Goal: Task Accomplishment & Management: Complete application form

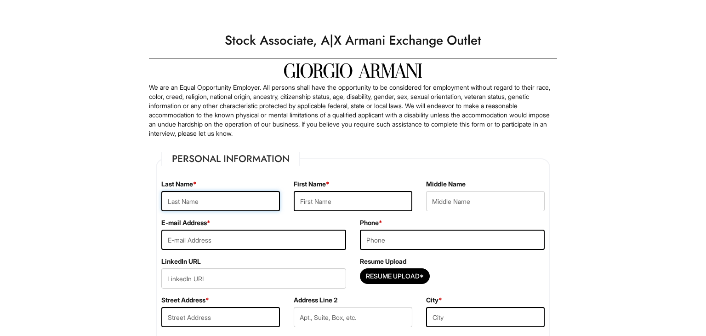
click at [259, 202] on input "text" at bounding box center [220, 201] width 119 height 20
type input "b"
click at [206, 199] on input "b" at bounding box center [220, 201] width 119 height 20
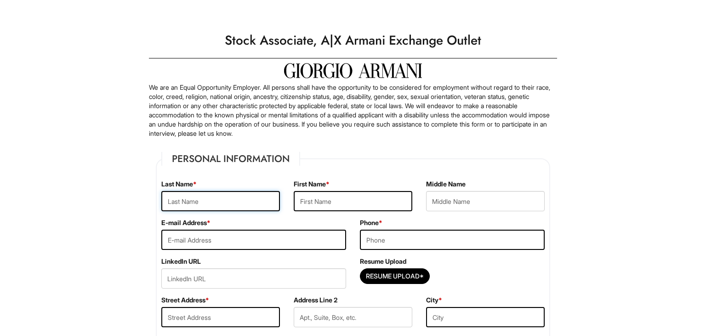
type input "b"
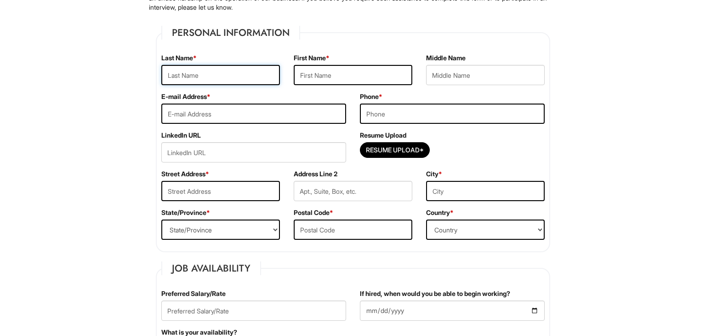
scroll to position [124, 0]
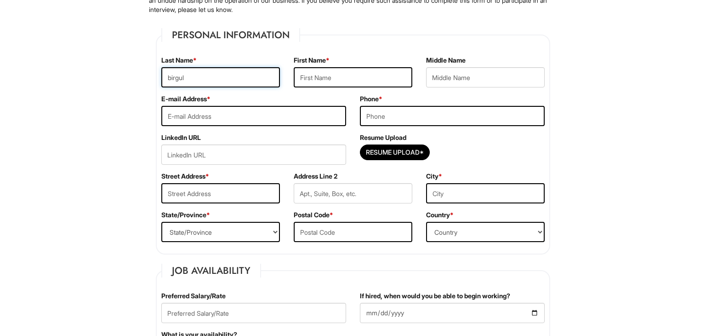
click at [242, 71] on input "birgul" at bounding box center [220, 77] width 119 height 20
type input "b"
type input "[PERSON_NAME]"
type input "birgul"
click at [189, 112] on input "email" at bounding box center [253, 116] width 185 height 20
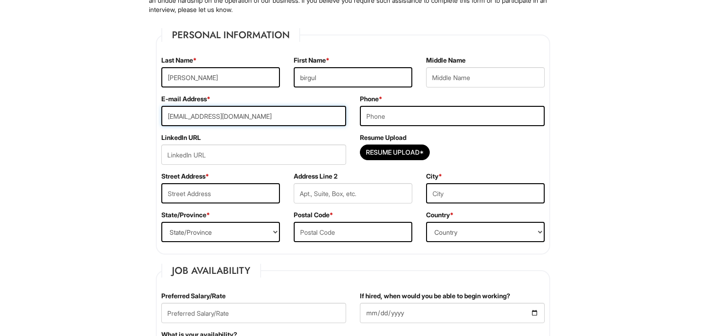
type input "[EMAIL_ADDRESS][DOMAIN_NAME]"
click at [371, 114] on input "tel" at bounding box center [452, 116] width 185 height 20
click at [365, 117] on input "6783405719" at bounding box center [452, 116] width 185 height 20
click at [378, 116] on input "6783405719" at bounding box center [452, 116] width 185 height 20
click at [394, 117] on input "678-3405719" at bounding box center [452, 116] width 185 height 20
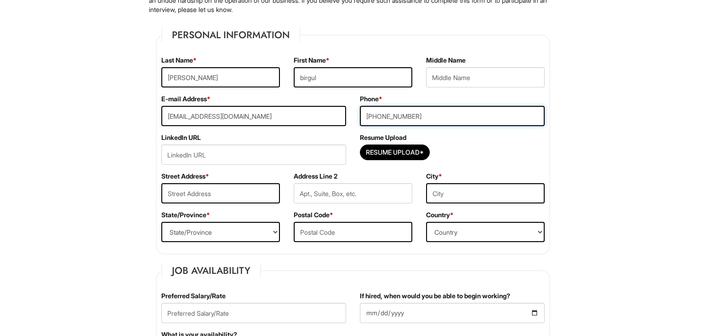
type input "[PHONE_NUMBER]"
click at [236, 200] on input "text" at bounding box center [220, 193] width 119 height 20
type input "[STREET_ADDRESS]"
click at [243, 236] on select "State/Province [US_STATE] [US_STATE] [US_STATE] [US_STATE] [US_STATE] [US_STATE…" at bounding box center [220, 232] width 119 height 20
select select "[GEOGRAPHIC_DATA]"
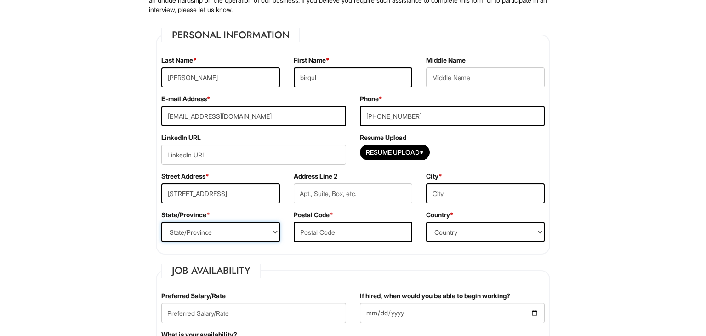
click at [161, 222] on select "State/Province [US_STATE] [US_STATE] [US_STATE] [US_STATE] [US_STATE] [US_STATE…" at bounding box center [220, 232] width 119 height 20
click at [327, 232] on input "text" at bounding box center [353, 232] width 119 height 20
type input "77493"
click at [452, 192] on input "text" at bounding box center [485, 193] width 119 height 20
type input "[PERSON_NAME]"
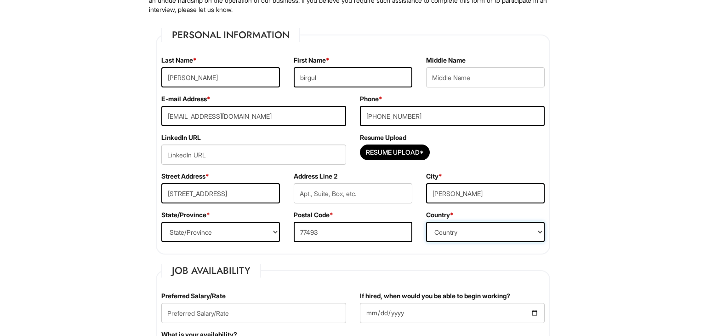
click at [456, 234] on select "Country [GEOGRAPHIC_DATA] [GEOGRAPHIC_DATA] [GEOGRAPHIC_DATA] [US_STATE] [GEOGR…" at bounding box center [485, 232] width 119 height 20
select select "[GEOGRAPHIC_DATA]"
click at [426, 222] on select "Country [GEOGRAPHIC_DATA] [GEOGRAPHIC_DATA] [GEOGRAPHIC_DATA] [US_STATE] [GEOGR…" at bounding box center [485, 232] width 119 height 20
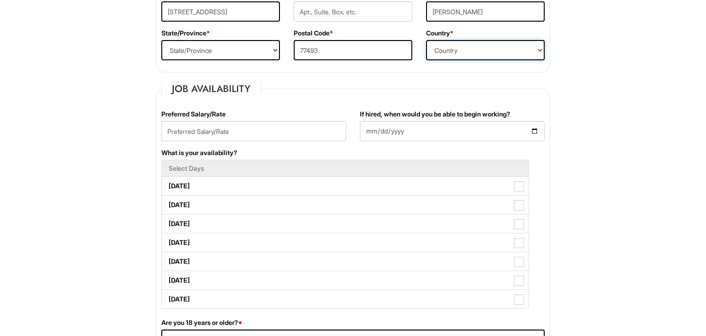
scroll to position [307, 0]
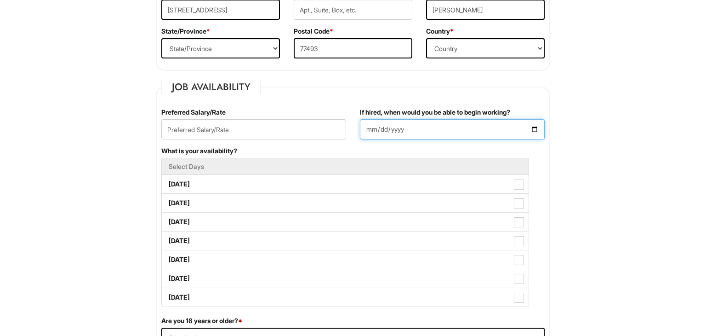
click at [536, 130] on input "If hired, when would you be able to begin working?" at bounding box center [452, 129] width 185 height 20
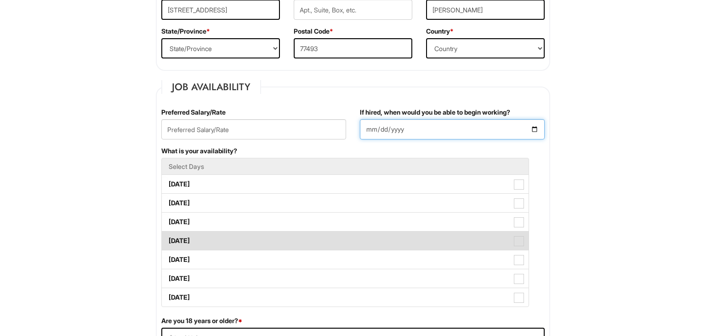
type input "[DATE]"
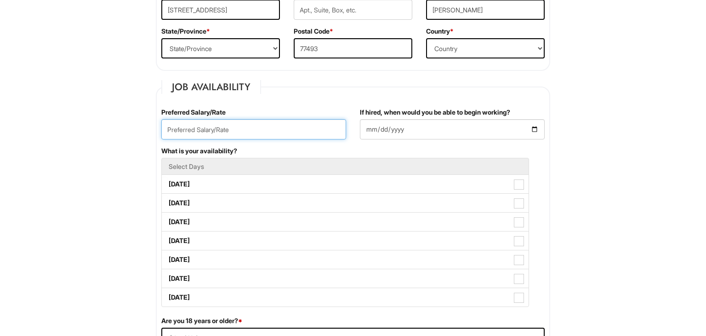
click at [267, 133] on input "text" at bounding box center [253, 129] width 185 height 20
type input "1"
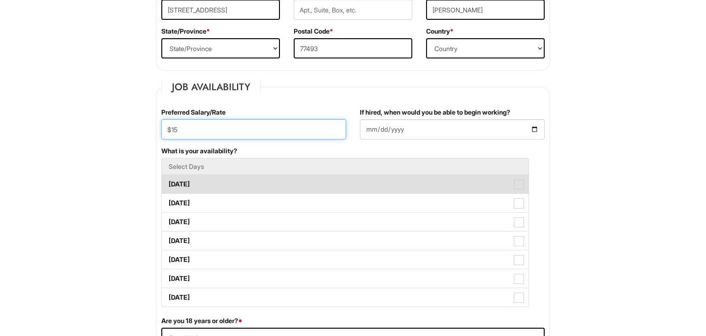
type input "$15"
click at [223, 180] on label "[DATE]" at bounding box center [345, 184] width 367 height 18
click at [168, 180] on Available_Monday "[DATE]" at bounding box center [165, 180] width 6 height 6
checkbox Available_Monday "true"
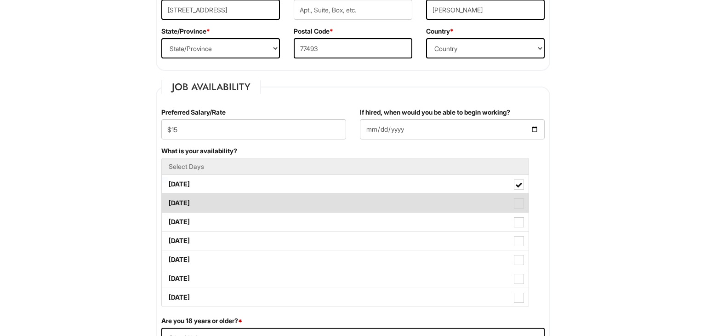
click at [219, 201] on label "[DATE]" at bounding box center [345, 203] width 367 height 18
click at [168, 201] on Available_Tuesday "[DATE]" at bounding box center [165, 198] width 6 height 6
checkbox Available_Tuesday "true"
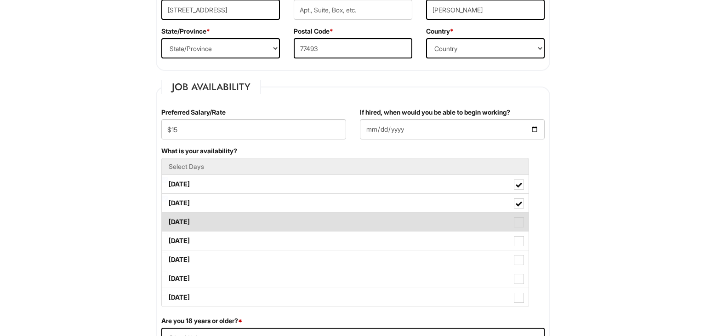
click at [220, 226] on label "[DATE]" at bounding box center [345, 221] width 367 height 18
click at [168, 220] on Available_Wednesday "[DATE]" at bounding box center [165, 217] width 6 height 6
checkbox Available_Wednesday "true"
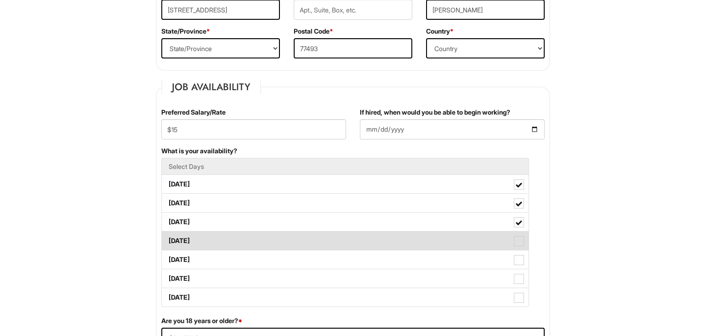
click at [221, 235] on label "[DATE]" at bounding box center [345, 240] width 367 height 18
click at [168, 235] on Available_Thursday "[DATE]" at bounding box center [165, 236] width 6 height 6
checkbox Available_Thursday "true"
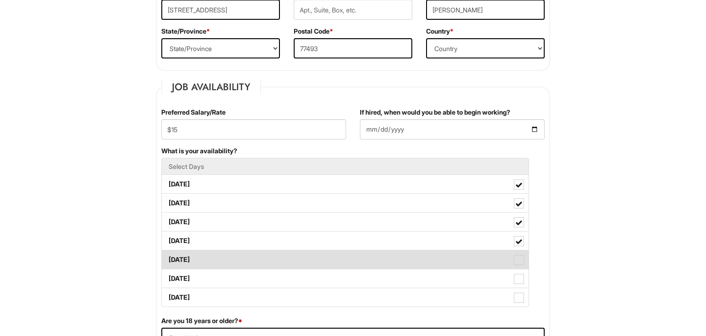
click at [218, 260] on label "[DATE]" at bounding box center [345, 259] width 367 height 18
click at [168, 258] on Available_Friday "[DATE]" at bounding box center [165, 255] width 6 height 6
checkbox Available_Friday "true"
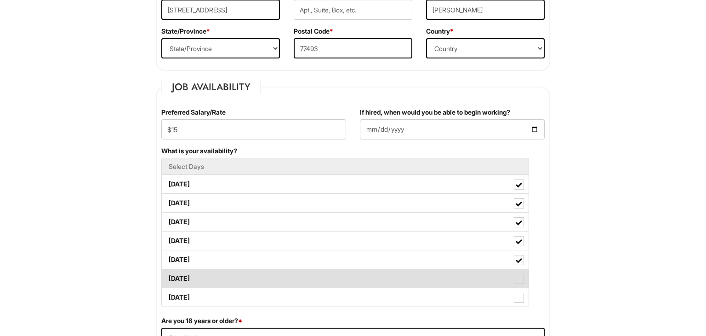
click at [216, 275] on label "[DATE]" at bounding box center [345, 278] width 367 height 18
click at [168, 275] on Available_Saturday "[DATE]" at bounding box center [165, 274] width 6 height 6
checkbox Available_Saturday "true"
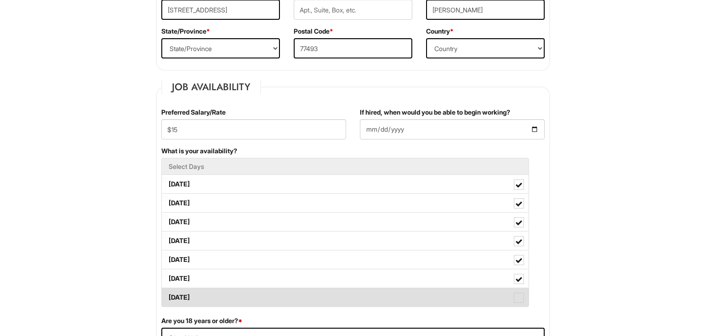
click at [217, 296] on label "[DATE]" at bounding box center [345, 297] width 367 height 18
click at [168, 296] on Available_Sunday "[DATE]" at bounding box center [165, 293] width 6 height 6
checkbox Available_Sunday "true"
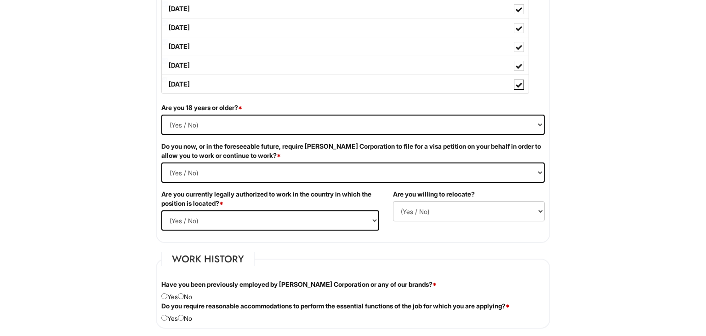
scroll to position [522, 0]
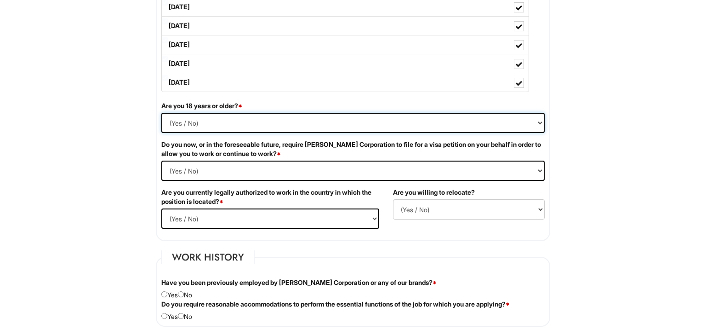
click at [438, 116] on select "(Yes / No) Yes No" at bounding box center [352, 123] width 383 height 20
click at [421, 171] on Required "(Yes / No) Yes No" at bounding box center [352, 170] width 383 height 20
select Required "No"
click at [161, 160] on Required "(Yes / No) Yes No" at bounding box center [352, 170] width 383 height 20
click at [362, 213] on select "(Yes / No) Yes No" at bounding box center [270, 218] width 218 height 20
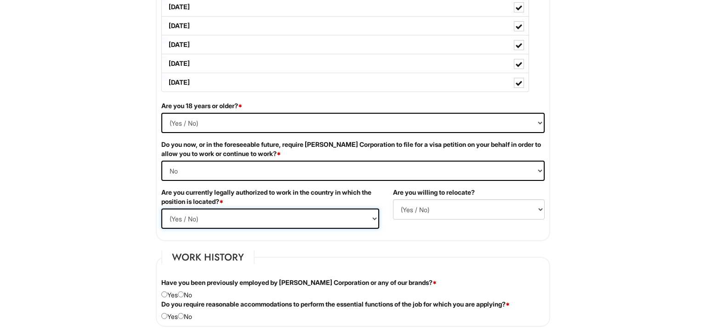
select select "Yes"
click at [161, 208] on select "(Yes / No) Yes No" at bounding box center [270, 218] width 218 height 20
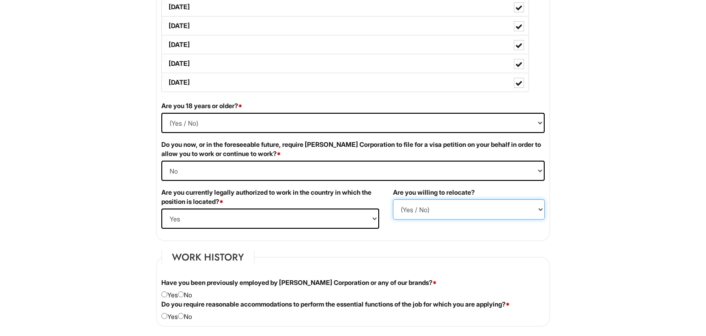
click at [441, 211] on select "(Yes / No) No Yes" at bounding box center [469, 209] width 152 height 20
select select "Y"
click at [393, 199] on select "(Yes / No) No Yes" at bounding box center [469, 209] width 152 height 20
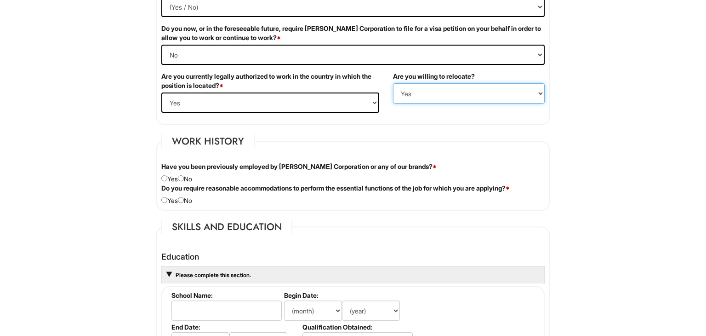
scroll to position [645, 0]
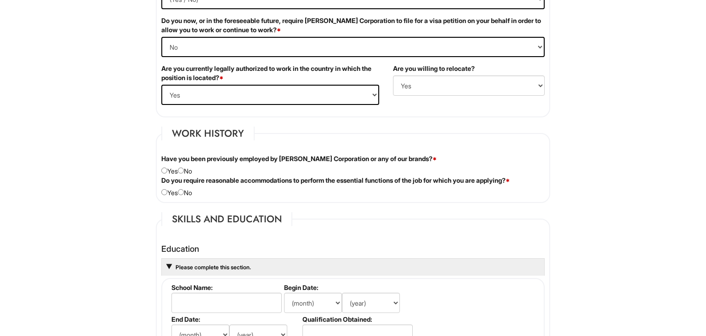
click at [190, 171] on div "Have you been previously employed by [PERSON_NAME] Corporation or any of our br…" at bounding box center [352, 165] width 397 height 22
click at [188, 168] on div "Have you been previously employed by [PERSON_NAME] Corporation or any of our br…" at bounding box center [352, 165] width 397 height 22
click at [184, 169] on input "radio" at bounding box center [181, 170] width 6 height 6
radio input "true"
click at [184, 192] on input "radio" at bounding box center [181, 192] width 6 height 6
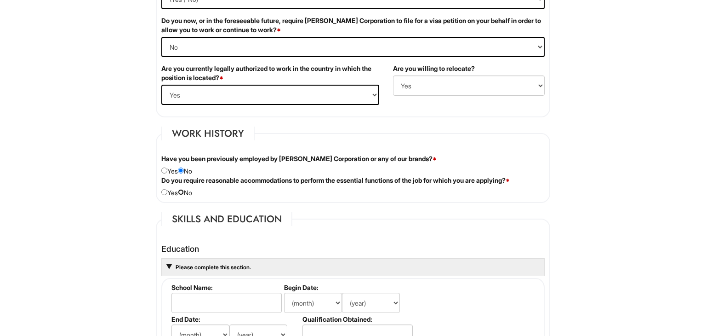
radio input "true"
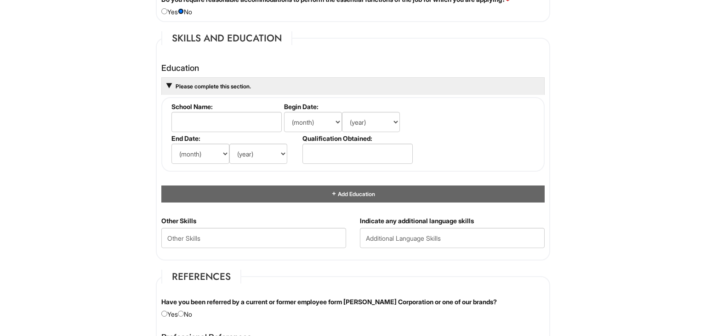
scroll to position [827, 0]
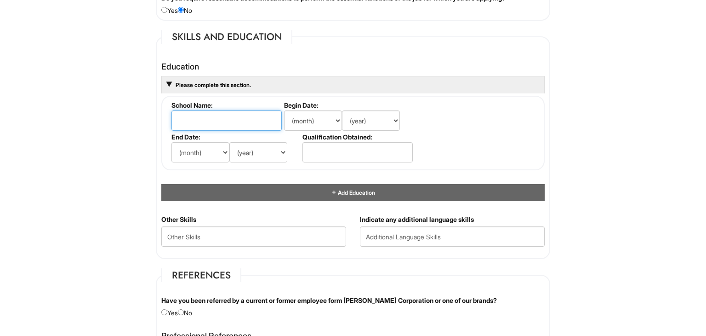
click at [211, 114] on input "text" at bounding box center [226, 120] width 110 height 20
type input "[GEOGRAPHIC_DATA]"
click at [366, 116] on select "(year) 2029 2028 2027 2026 2025 2024 2023 2022 2021 2020 2019 2018 2017 2016 20…" at bounding box center [371, 120] width 58 height 20
select select "1990"
click at [342, 110] on select "(year) 2029 2028 2027 2026 2025 2024 2023 2022 2021 2020 2019 2018 2017 2016 20…" at bounding box center [371, 120] width 58 height 20
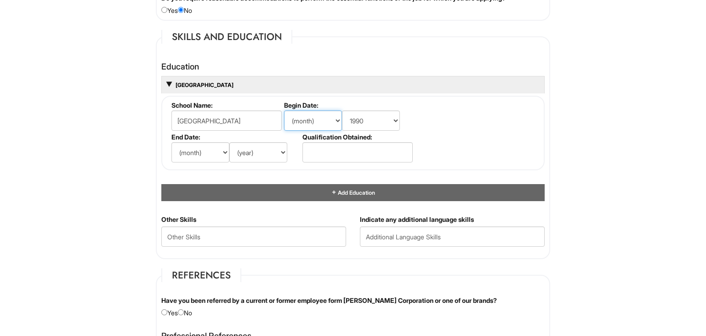
click at [338, 123] on select "(month) Jan Feb Mar Apr May Jun [DATE] Aug Sep Oct Nov Dec" at bounding box center [313, 120] width 58 height 20
select select "8"
click at [284, 110] on select "(month) Jan Feb Mar Apr May Jun [DATE] Aug Sep Oct Nov Dec" at bounding box center [313, 120] width 58 height 20
click at [222, 151] on select "(month) Jan Feb Mar Apr May Jun [DATE] Aug Sep Oct Nov Dec" at bounding box center [200, 152] width 58 height 20
select select "5"
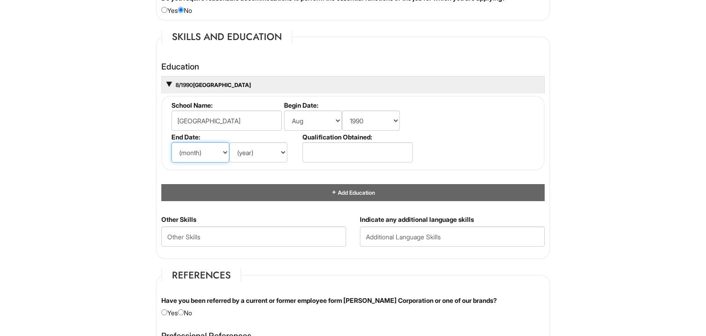
click at [171, 142] on select "(month) Jan Feb Mar Apr May Jun [DATE] Aug Sep Oct Nov Dec" at bounding box center [200, 152] width 58 height 20
click at [257, 153] on select "(year) 2029 2028 2027 2026 2025 2024 2023 2022 2021 2020 2019 2018 2017 2016 20…" at bounding box center [258, 152] width 58 height 20
select select "1993"
click at [229, 142] on select "(year) 2029 2028 2027 2026 2025 2024 2023 2022 2021 2020 2019 2018 2017 2016 20…" at bounding box center [258, 152] width 58 height 20
click at [316, 144] on input "text" at bounding box center [357, 152] width 110 height 20
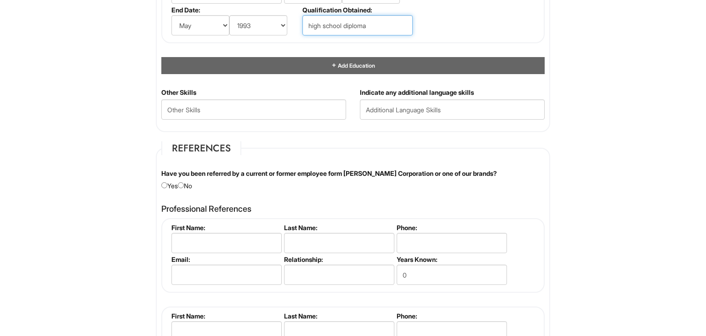
scroll to position [956, 0]
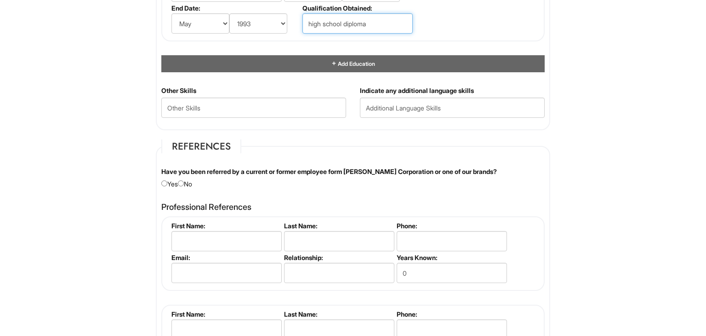
type input "high school diploma"
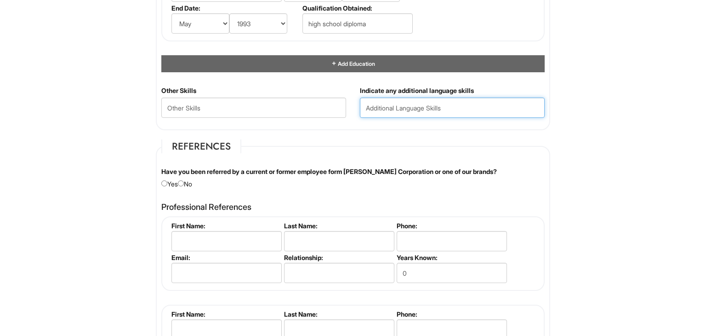
click at [389, 105] on input "text" at bounding box center [452, 107] width 185 height 20
type input "speak and write turkish"
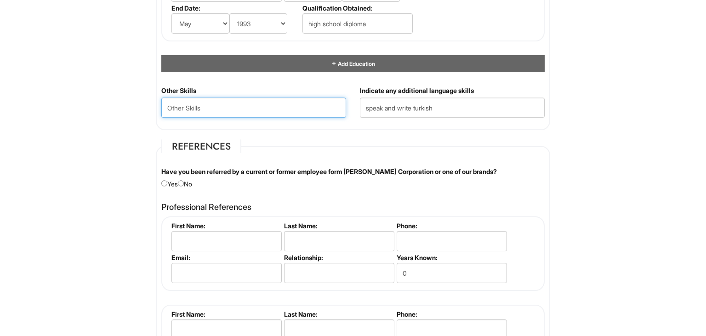
click at [261, 108] on Skills "text" at bounding box center [253, 107] width 185 height 20
type Skills "sales,inventory and customer service"
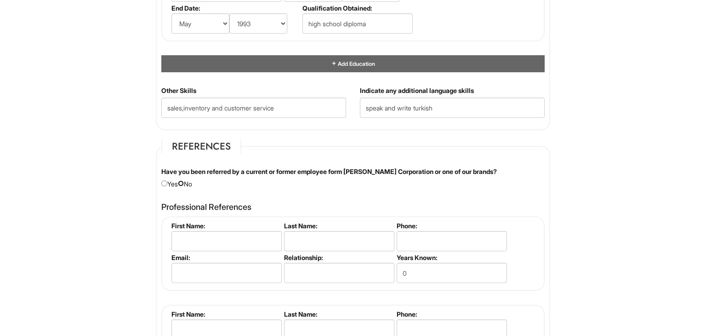
click at [184, 180] on input "radio" at bounding box center [181, 183] width 6 height 6
radio input "true"
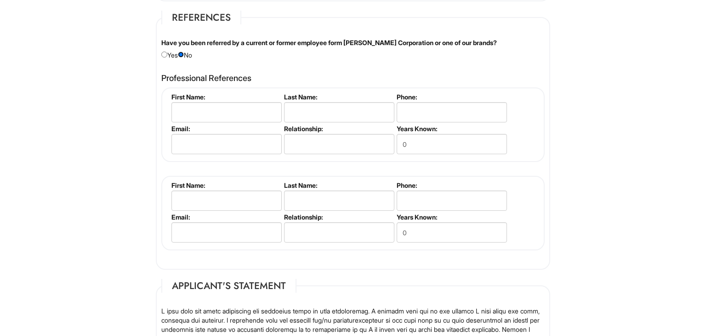
scroll to position [1085, 0]
click at [217, 104] on input "text" at bounding box center [226, 112] width 110 height 20
type input "[PERSON_NAME]"
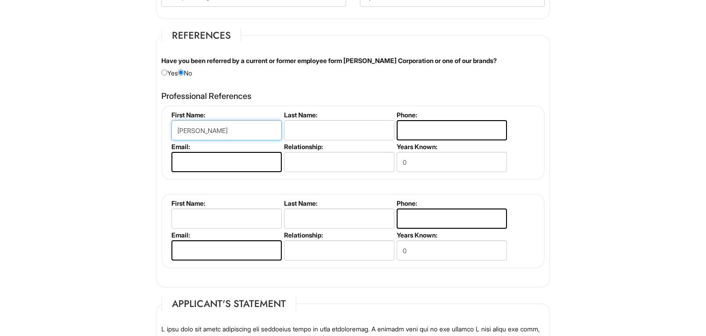
scroll to position [56, 0]
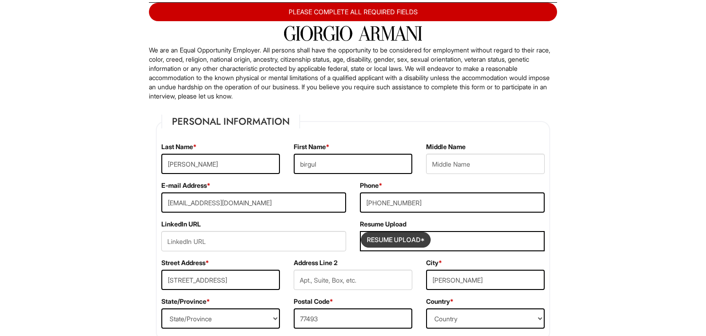
click at [409, 239] on input "Resume Upload*" at bounding box center [395, 239] width 69 height 15
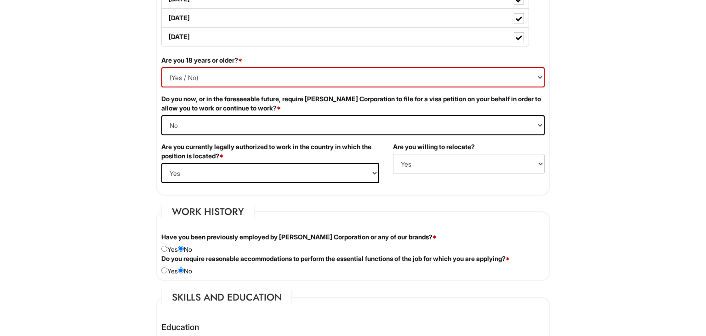
scroll to position [587, 0]
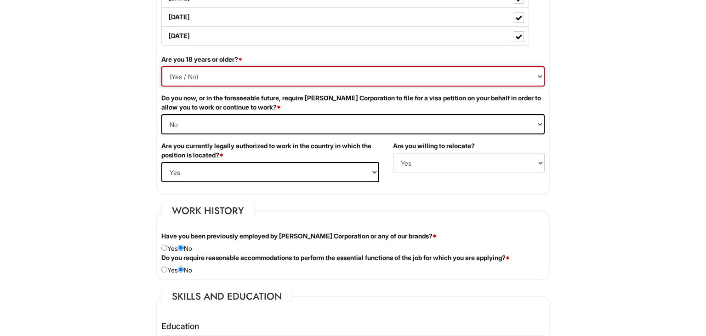
click at [539, 72] on select "(Yes / No) Yes No" at bounding box center [352, 76] width 383 height 20
select select "Yes"
click at [161, 66] on select "(Yes / No) Yes No" at bounding box center [352, 76] width 383 height 20
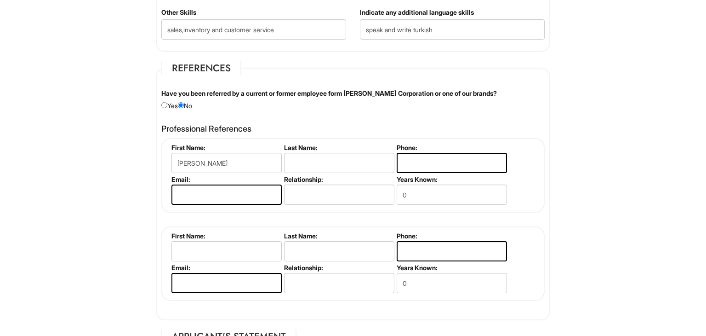
scroll to position [1065, 0]
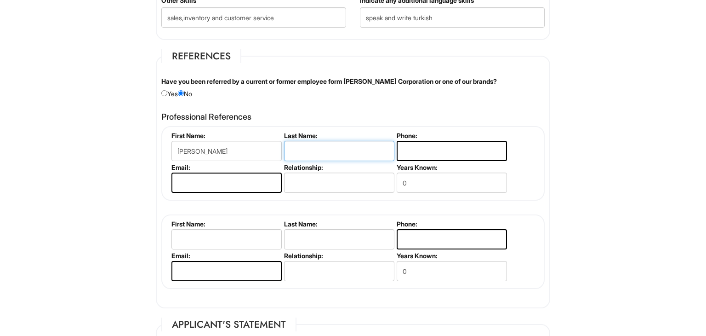
click at [328, 150] on input "text" at bounding box center [339, 151] width 110 height 20
type input "[PERSON_NAME]"
click at [416, 148] on input "tel" at bounding box center [452, 151] width 110 height 20
type input "[PHONE_NUMBER]"
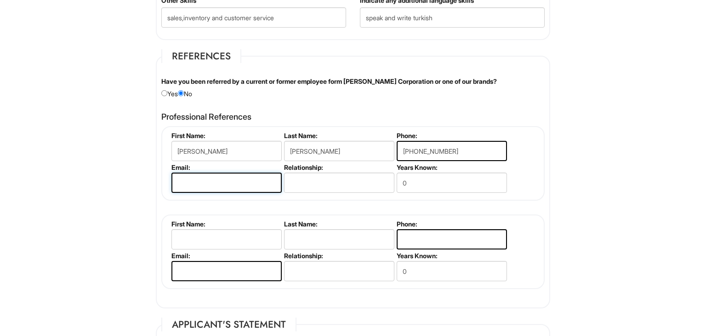
click at [233, 183] on input "email" at bounding box center [226, 182] width 110 height 20
type input "[EMAIL_ADDRESS][DOMAIN_NAME]"
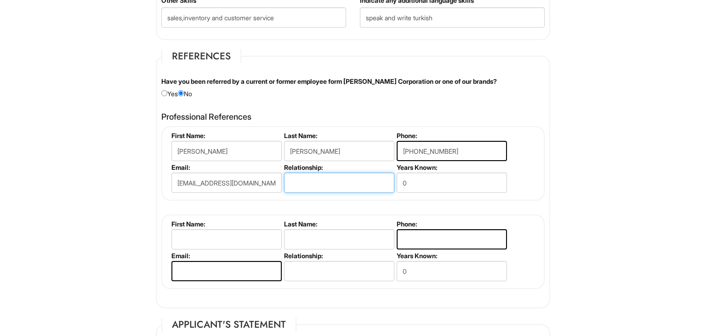
click at [305, 177] on input "text" at bounding box center [339, 182] width 110 height 20
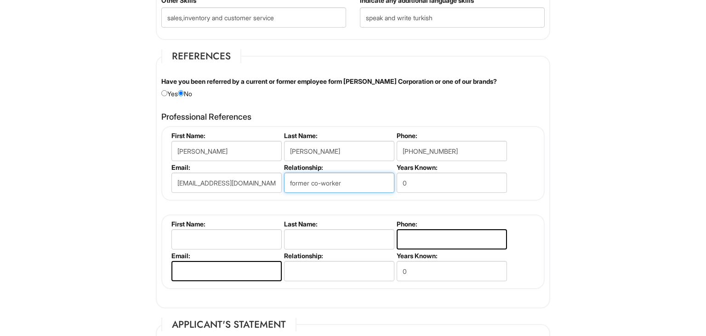
type input "former co-worker"
click at [413, 178] on input "0" at bounding box center [452, 182] width 110 height 20
type input "2"
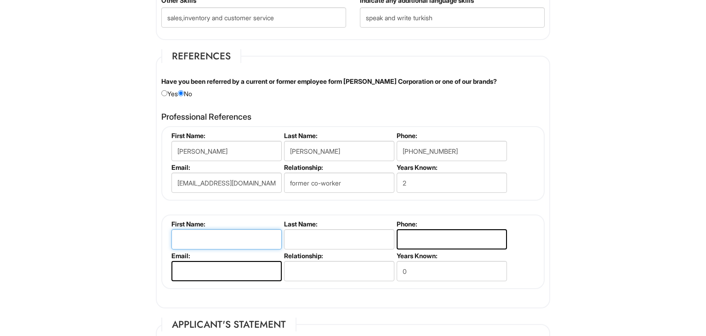
click at [224, 232] on input "text" at bounding box center [226, 239] width 110 height 20
type input "[PERSON_NAME]"
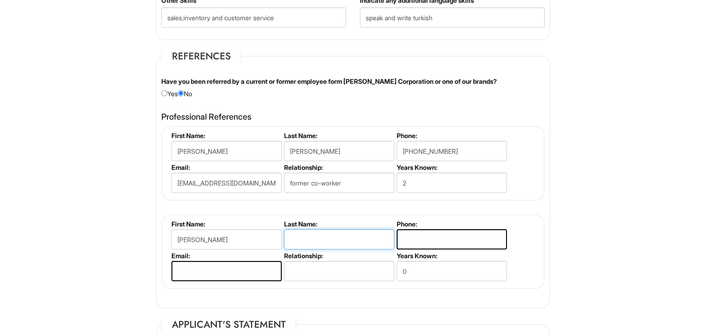
click at [329, 235] on input "text" at bounding box center [339, 239] width 110 height 20
type input "[PERSON_NAME]"
click at [414, 233] on input "tel" at bounding box center [452, 239] width 110 height 20
type input "[PHONE_NUMBER]"
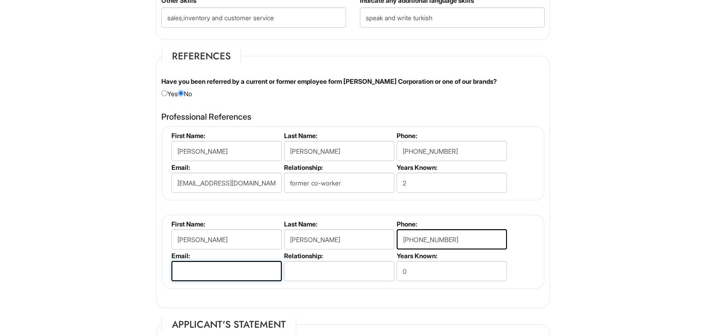
click at [254, 268] on input "email" at bounding box center [226, 271] width 110 height 20
type input "[EMAIL_ADDRESS][DOMAIN_NAME]"
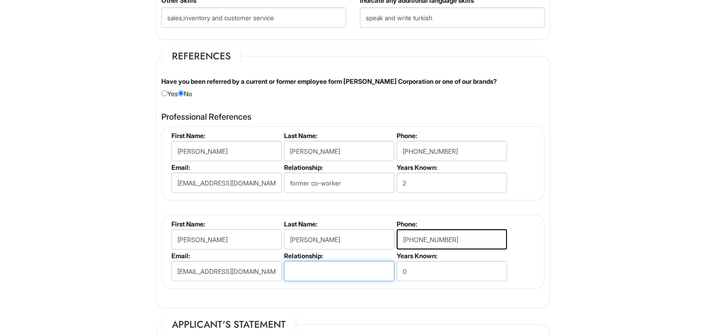
click at [302, 266] on input "text" at bounding box center [339, 271] width 110 height 20
type input "former co-worker"
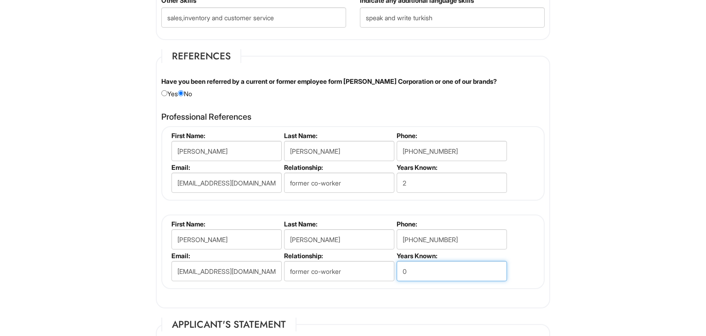
click at [430, 261] on input "0" at bounding box center [452, 271] width 110 height 20
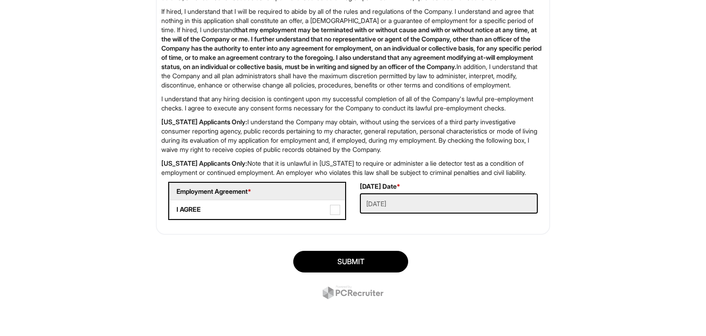
scroll to position [1513, 0]
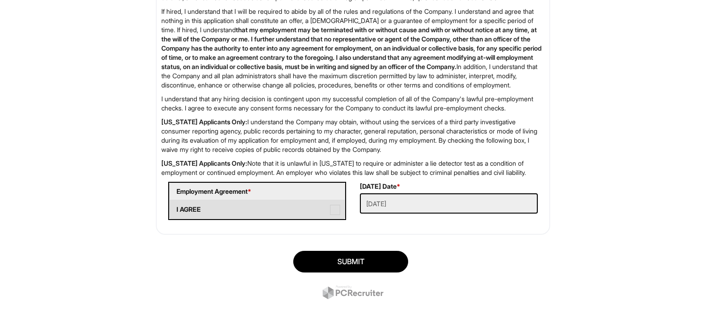
type input "2"
click at [334, 210] on span at bounding box center [335, 210] width 10 height 10
click at [176, 208] on AGREE "I AGREE" at bounding box center [173, 205] width 6 height 6
checkbox AGREE "true"
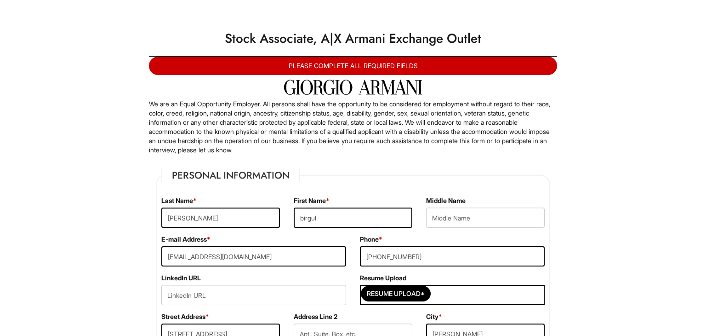
scroll to position [10, 0]
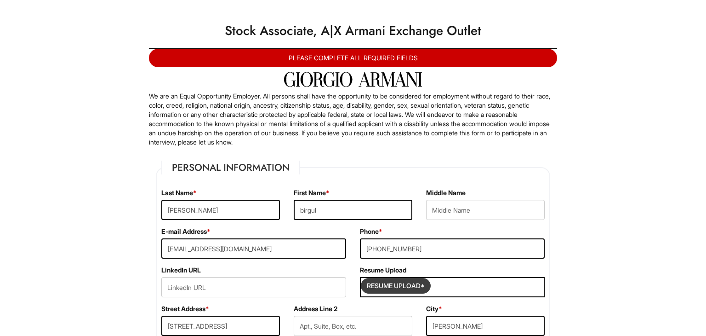
click at [393, 291] on input "Resume Upload*" at bounding box center [395, 285] width 69 height 15
click at [380, 284] on input "Resume Upload*" at bounding box center [395, 285] width 69 height 15
type input "C:\fakepath\[PERSON_NAME].docx"
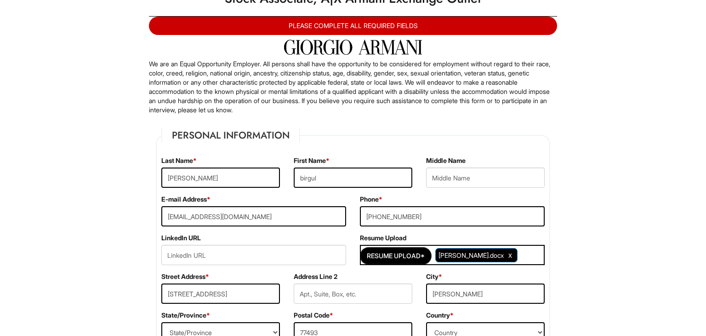
scroll to position [40, 0]
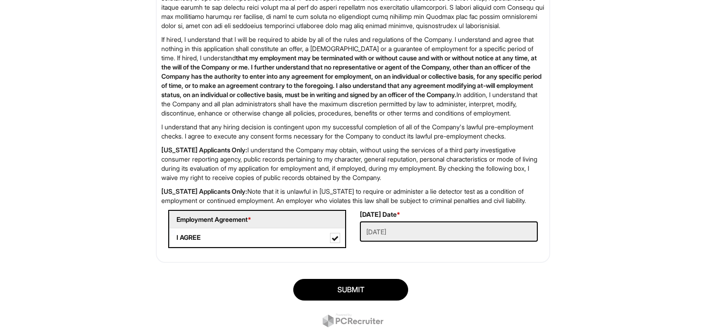
scroll to position [1513, 0]
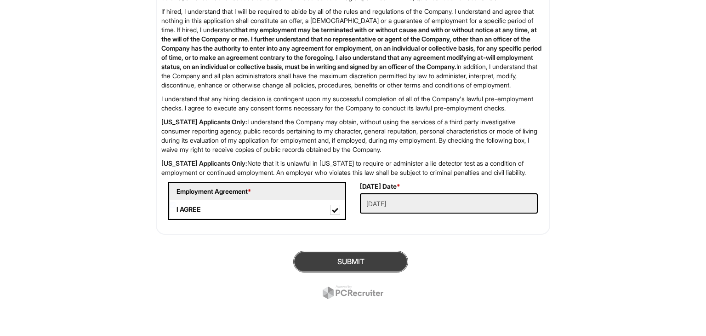
click at [349, 256] on button "SUBMIT" at bounding box center [350, 262] width 115 height 22
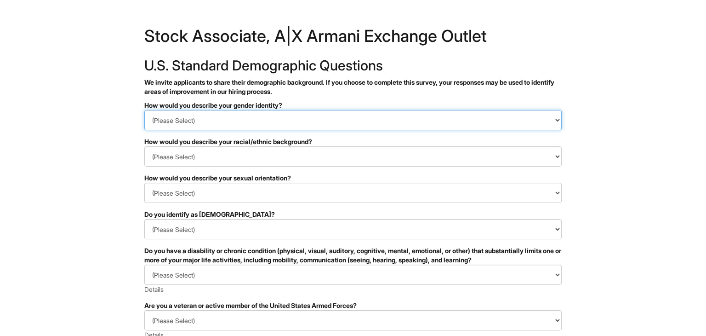
click at [436, 119] on select "(Please Select) Man Woman Non-binary I prefer to self-describe I don't wish to …" at bounding box center [352, 120] width 417 height 20
select select "Woman"
click at [144, 110] on select "(Please Select) Man Woman Non-binary I prefer to self-describe I don't wish to …" at bounding box center [352, 120] width 417 height 20
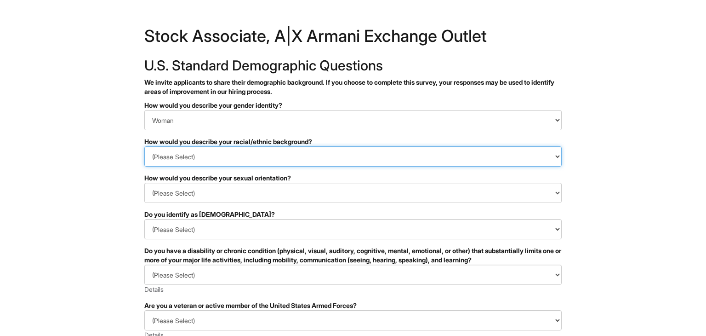
click at [416, 157] on select "(Please Select) Black or of African descent East Asian Hispanic, Latinx or of S…" at bounding box center [352, 156] width 417 height 20
select select "White or European"
click at [144, 146] on select "(Please Select) Black or of African descent East Asian Hispanic, Latinx or of S…" at bounding box center [352, 156] width 417 height 20
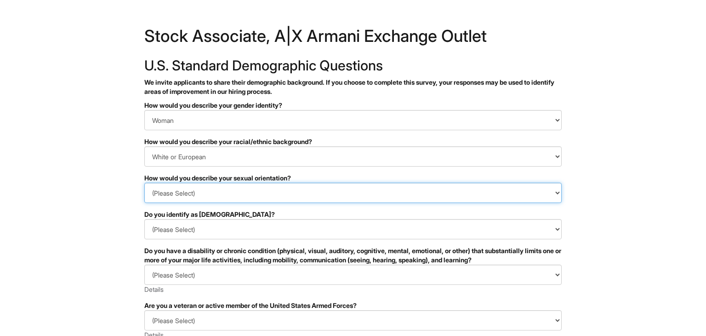
click at [333, 191] on select "(Please Select) Asexual Bisexual and/or pansexual Gay Heterosexual Lesbian Quee…" at bounding box center [352, 192] width 417 height 20
select select "Heterosexual"
click at [144, 182] on select "(Please Select) Asexual Bisexual and/or pansexual Gay Heterosexual Lesbian Quee…" at bounding box center [352, 192] width 417 height 20
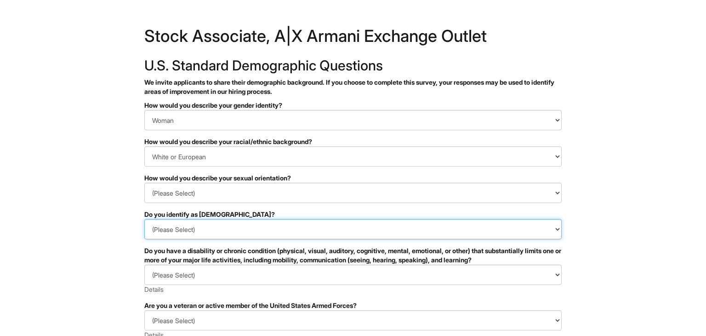
click at [258, 226] on select "(Please Select) Yes No I prefer to self-describe I don't wish to answer" at bounding box center [352, 229] width 417 height 20
select select "No"
click at [144, 219] on select "(Please Select) Yes No I prefer to self-describe I don't wish to answer" at bounding box center [352, 229] width 417 height 20
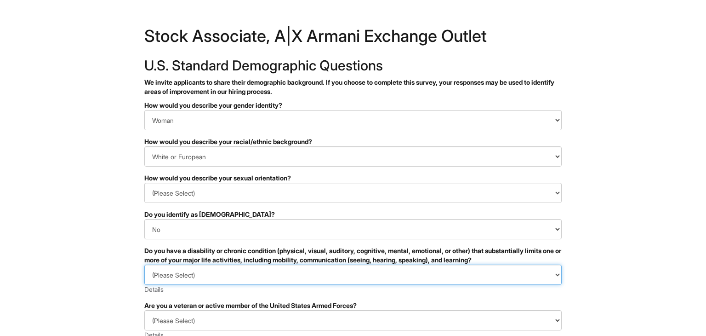
click at [245, 267] on select "(Please Select) YES, I HAVE A DISABILITY (or previously had a disability) NO, I…" at bounding box center [352, 274] width 417 height 20
select select "NO, I DON'T HAVE A DISABILITY"
click at [144, 264] on select "(Please Select) YES, I HAVE A DISABILITY (or previously had a disability) NO, I…" at bounding box center [352, 274] width 417 height 20
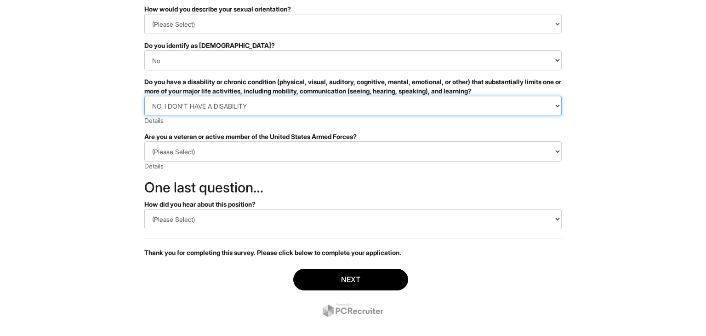
scroll to position [170, 0]
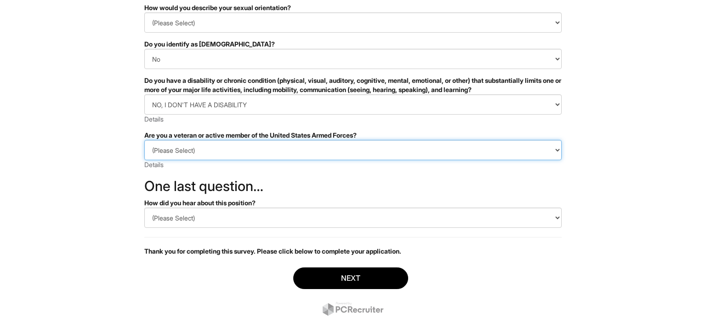
click at [556, 148] on select "(Please Select) I IDENTIFY AS ONE OR MORE OF THE CLASSIFICATIONS OF PROTECTED V…" at bounding box center [352, 150] width 417 height 20
select select "I AM NOT A PROTECTED VETERAN"
click at [144, 140] on select "(Please Select) I IDENTIFY AS ONE OR MORE OF THE CLASSIFICATIONS OF PROTECTED V…" at bounding box center [352, 150] width 417 height 20
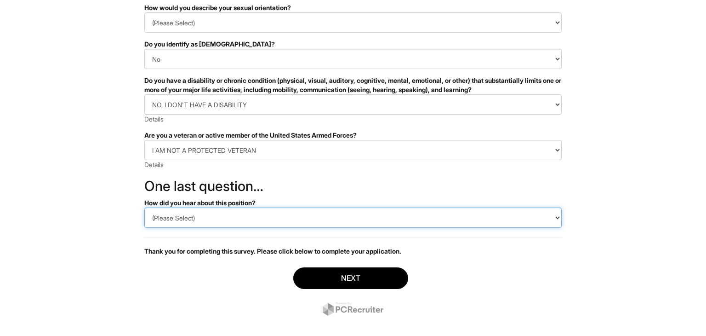
click at [520, 219] on select "(Please Select) CareerBuilder Indeed LinkedIn Monster Referral Other" at bounding box center [352, 217] width 417 height 20
select select "Indeed"
click at [144, 207] on select "(Please Select) CareerBuilder Indeed LinkedIn Monster Referral Other" at bounding box center [352, 217] width 417 height 20
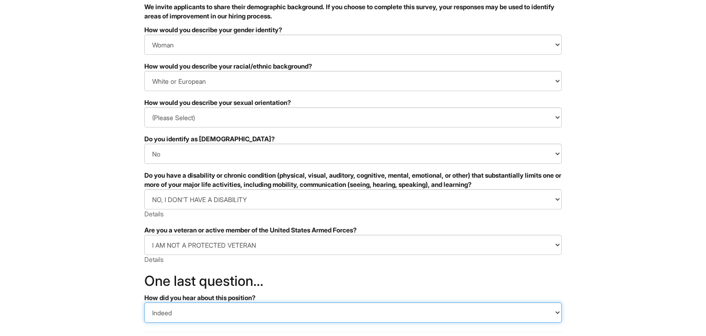
scroll to position [182, 0]
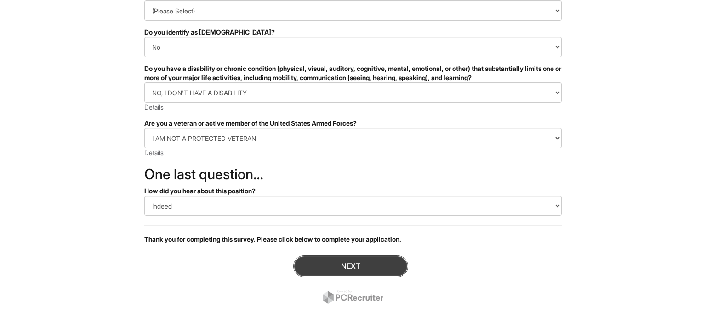
click at [336, 274] on button "Next" at bounding box center [350, 266] width 115 height 22
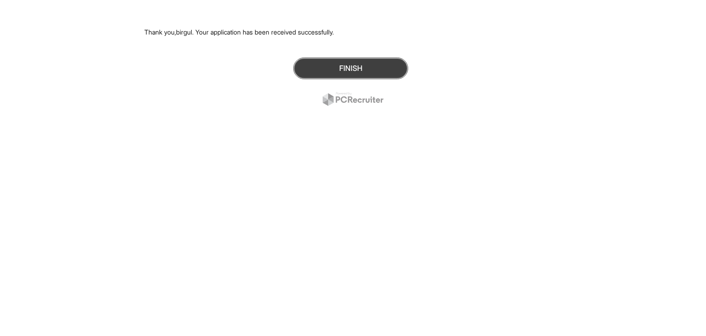
click at [332, 78] on button "Finish" at bounding box center [350, 68] width 115 height 22
